Goal: Register for event/course

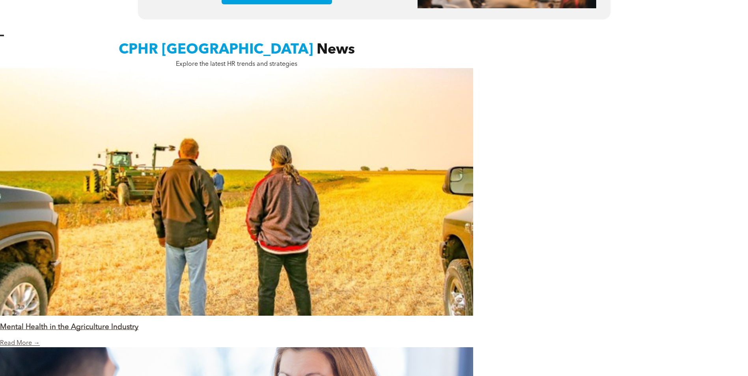
scroll to position [394, 0]
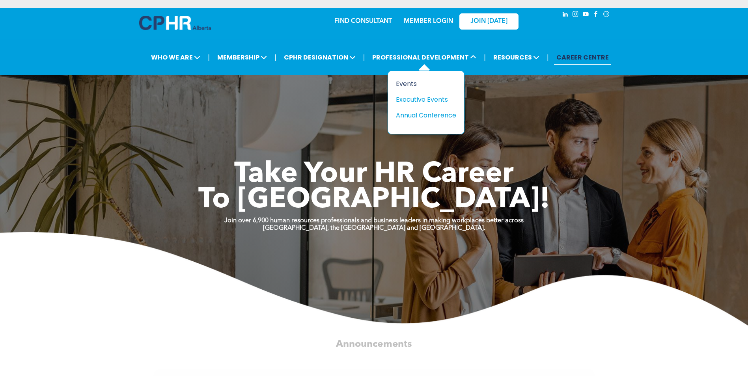
click at [416, 83] on div "Events" at bounding box center [423, 84] width 54 height 10
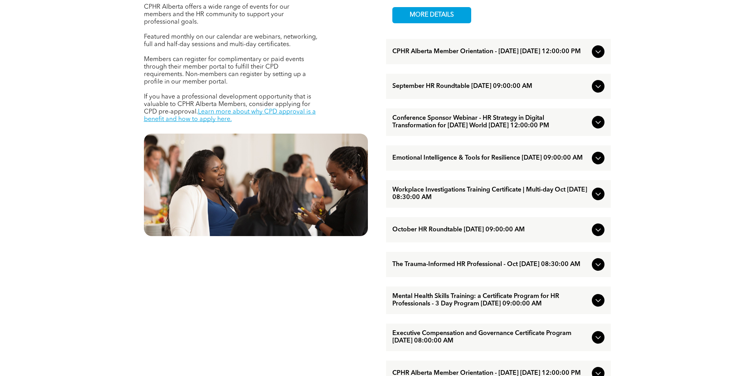
scroll to position [394, 0]
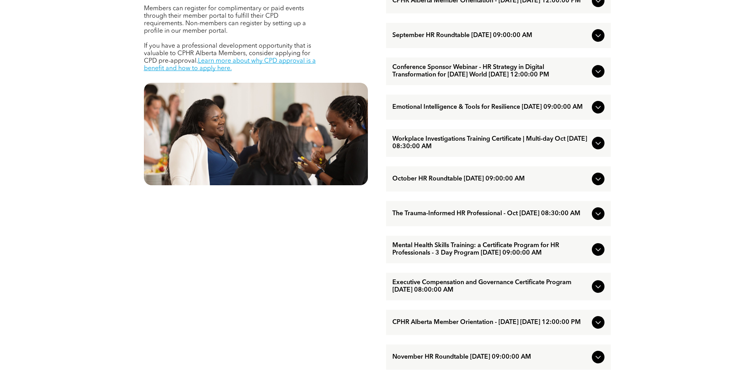
click at [466, 218] on span "The Trauma-Informed HR Professional - Oct October/15/2025 08:30:00 AM" at bounding box center [490, 213] width 196 height 7
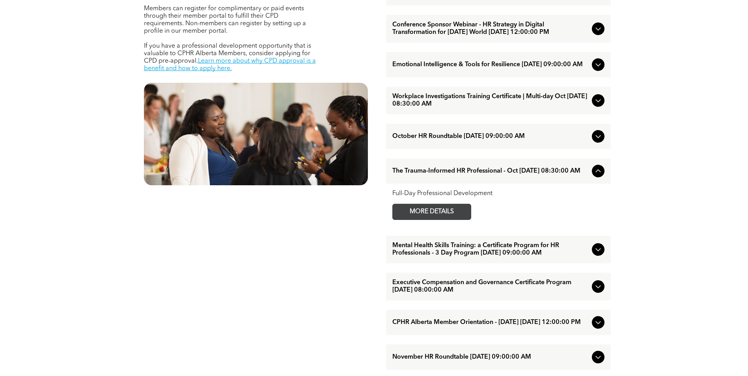
click at [458, 220] on span "MORE DETAILS" at bounding box center [432, 211] width 62 height 15
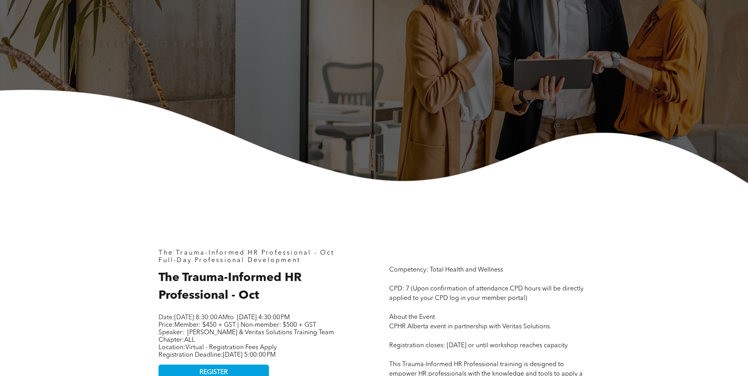
scroll to position [158, 0]
